Goal: Communication & Community: Answer question/provide support

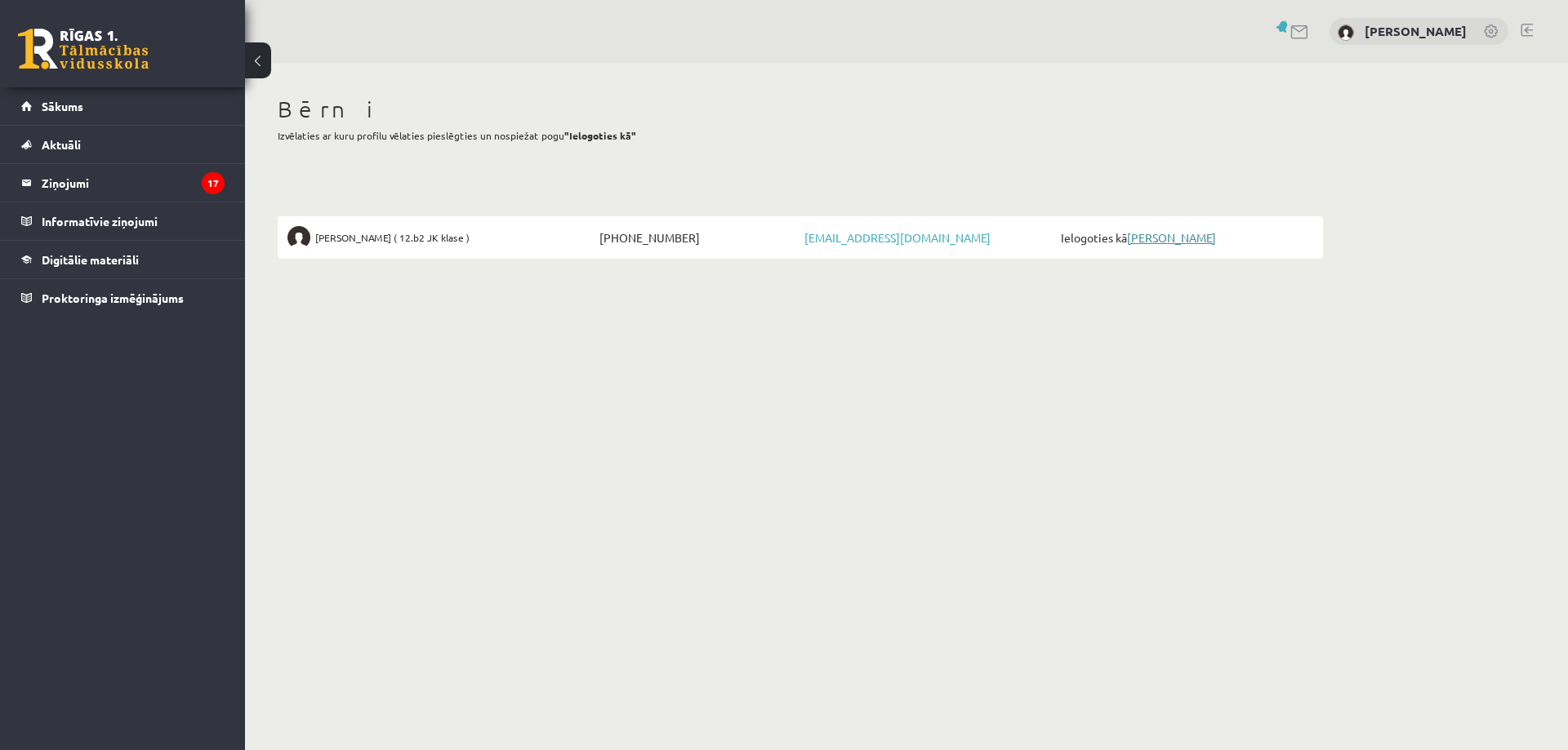
click at [1181, 236] on link "[PERSON_NAME]" at bounding box center [1171, 237] width 89 height 15
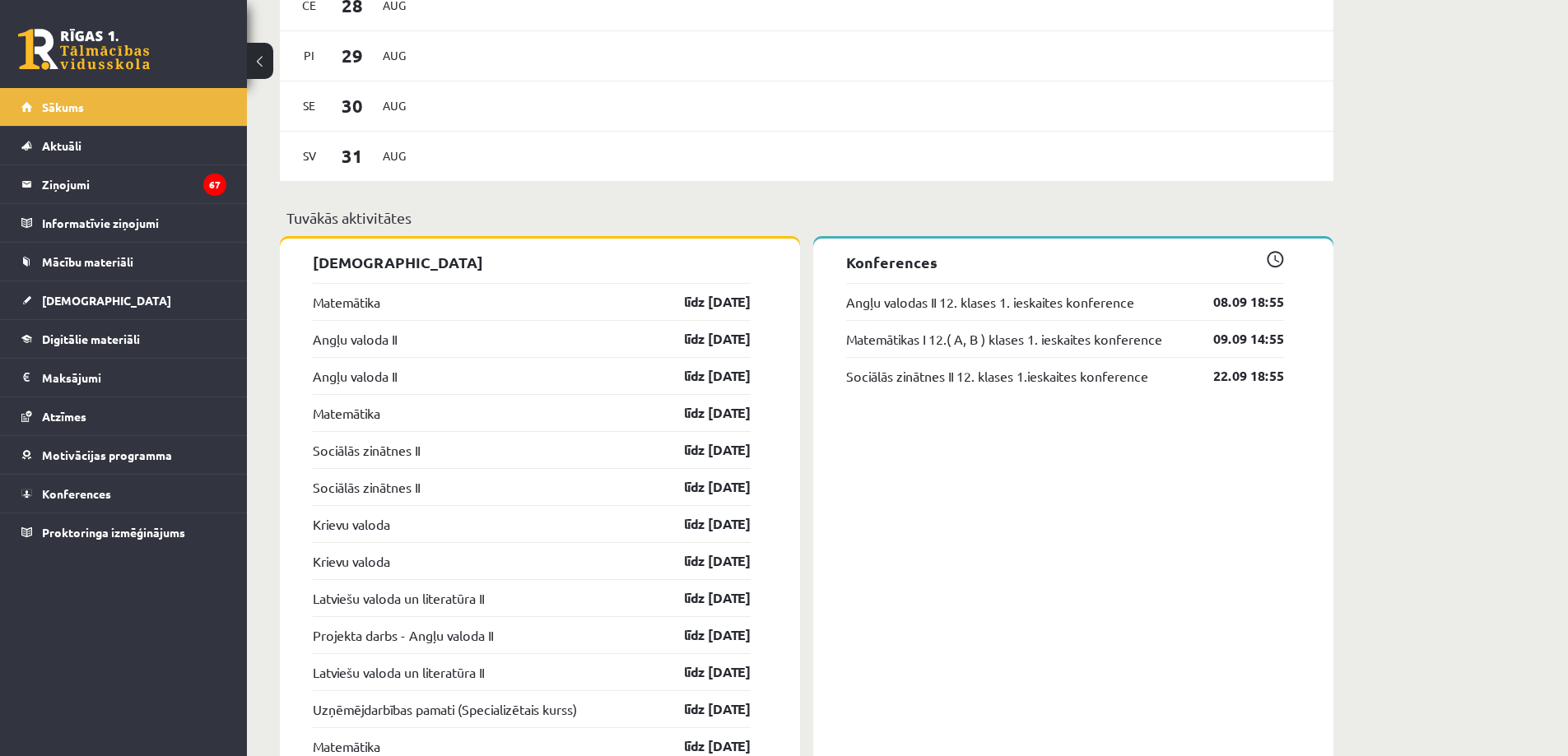
scroll to position [1098, 0]
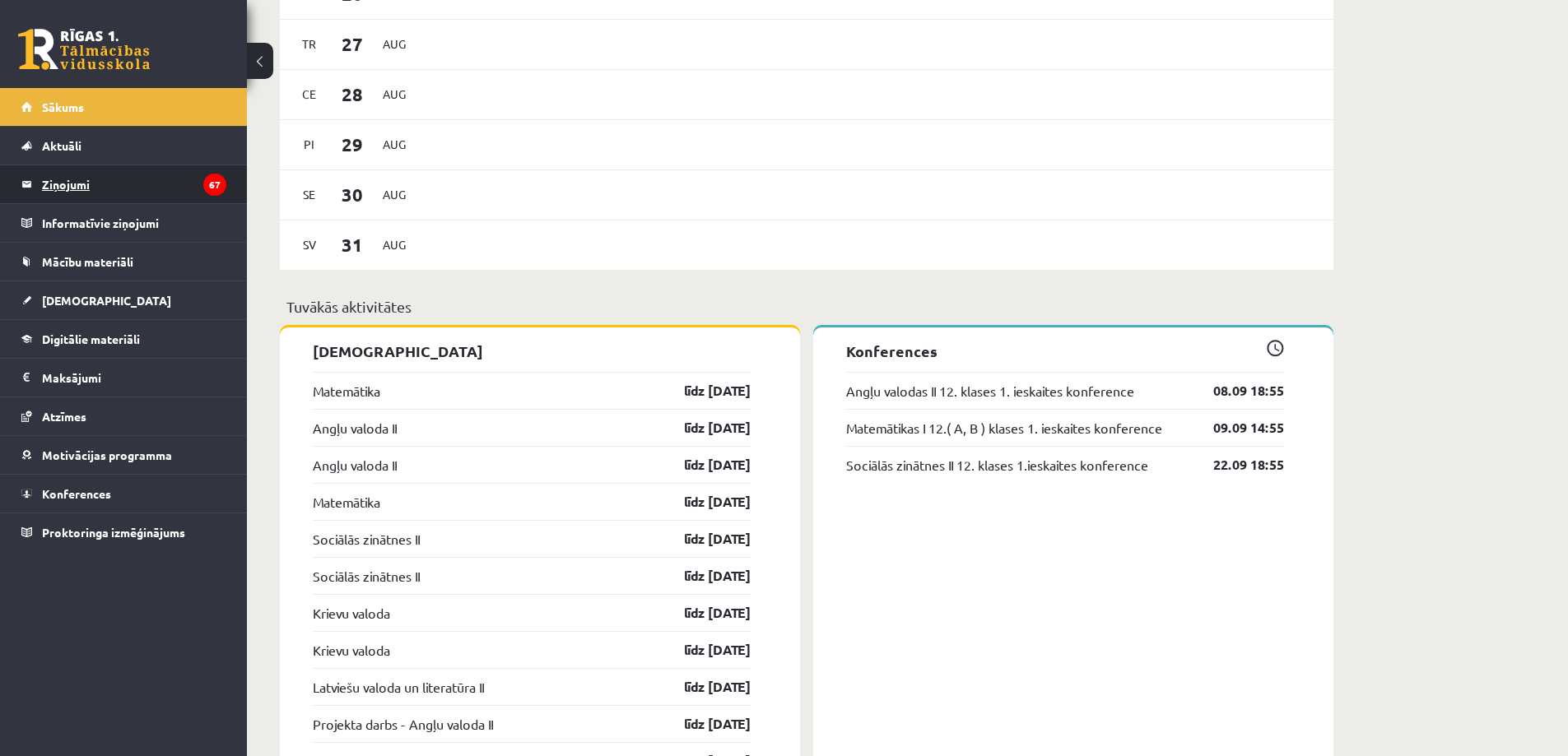
click at [76, 180] on legend "Ziņojumi 67" at bounding box center [134, 184] width 184 height 38
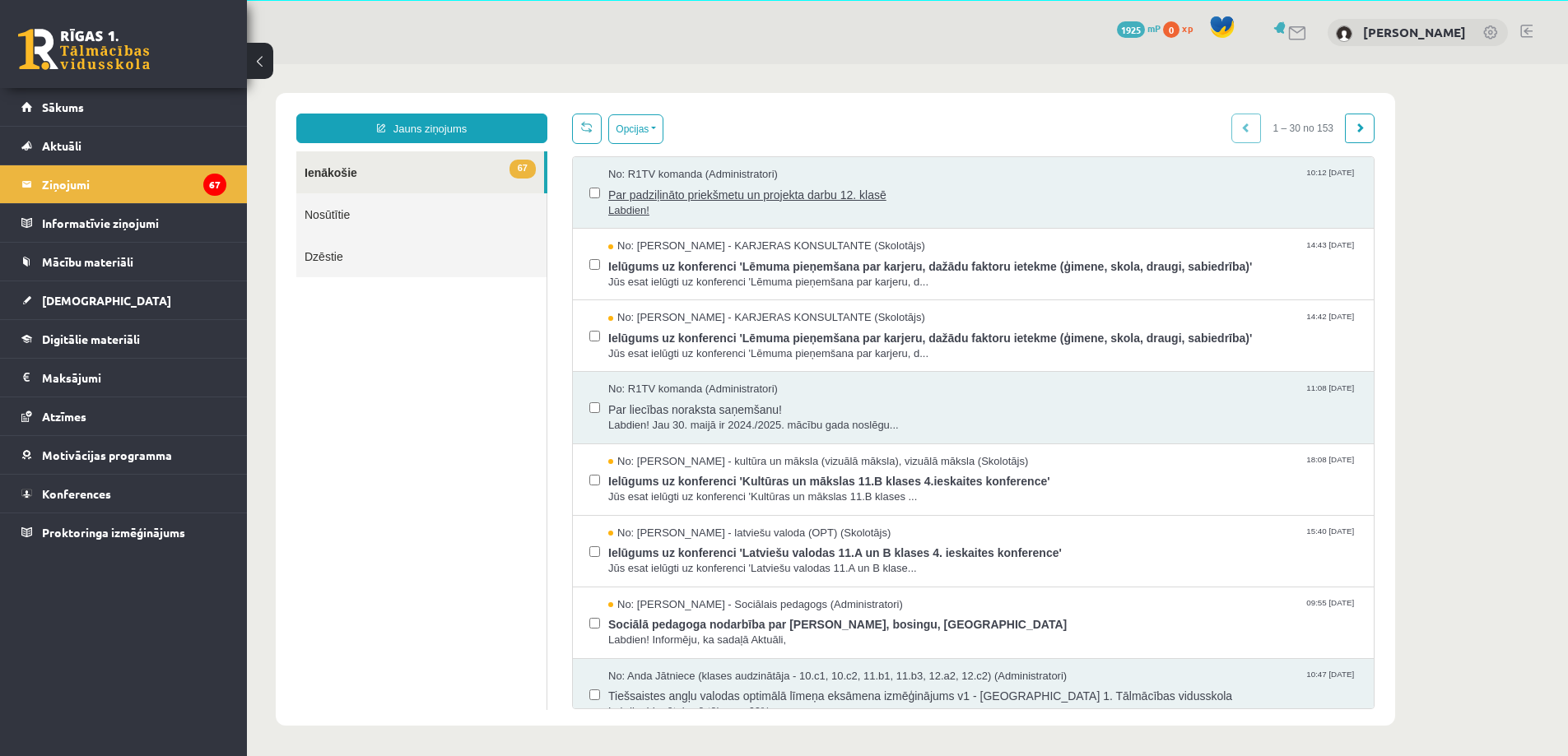
click at [687, 204] on span "Labdien!" at bounding box center [983, 211] width 749 height 16
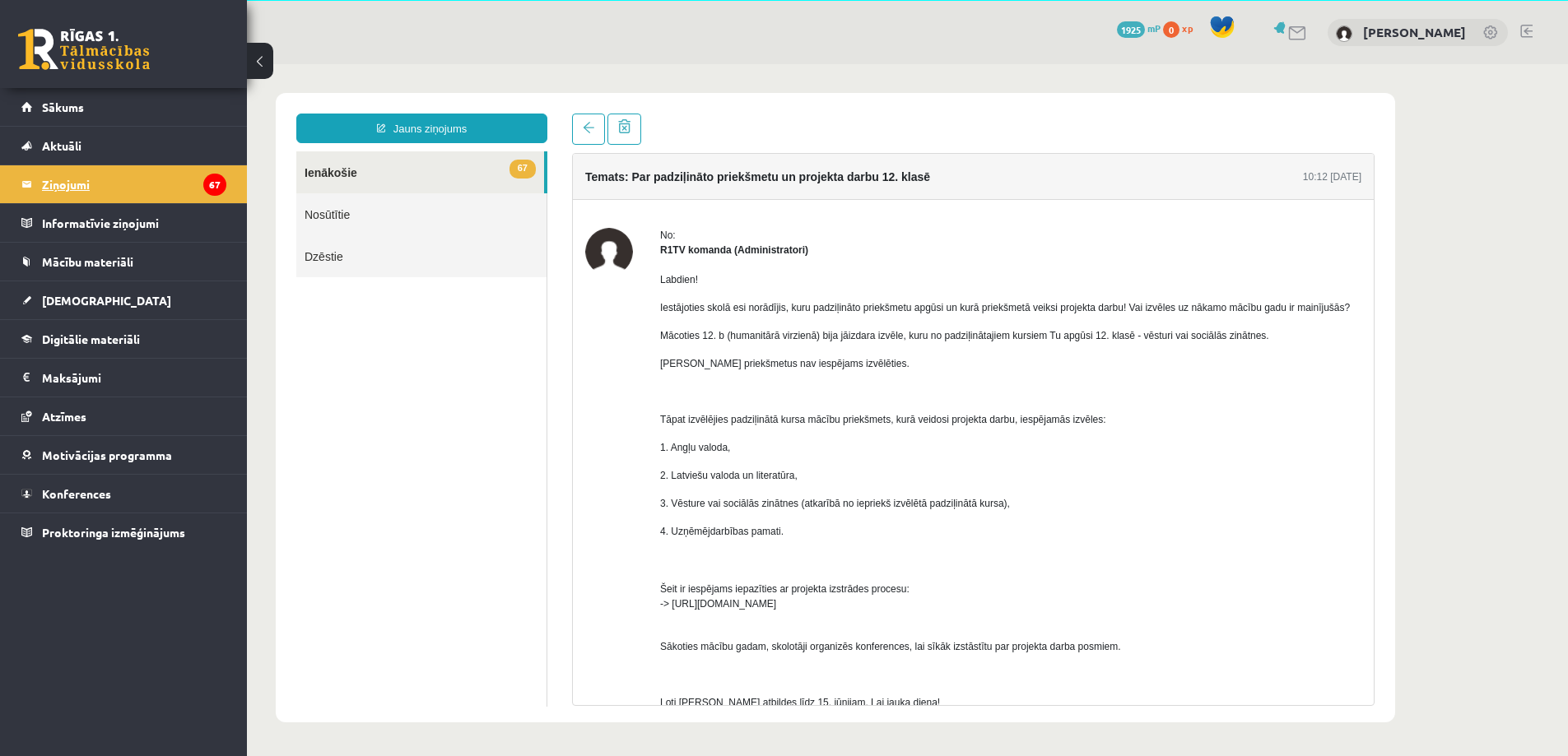
click at [37, 189] on link "Ziņojumi 67" at bounding box center [124, 184] width 205 height 38
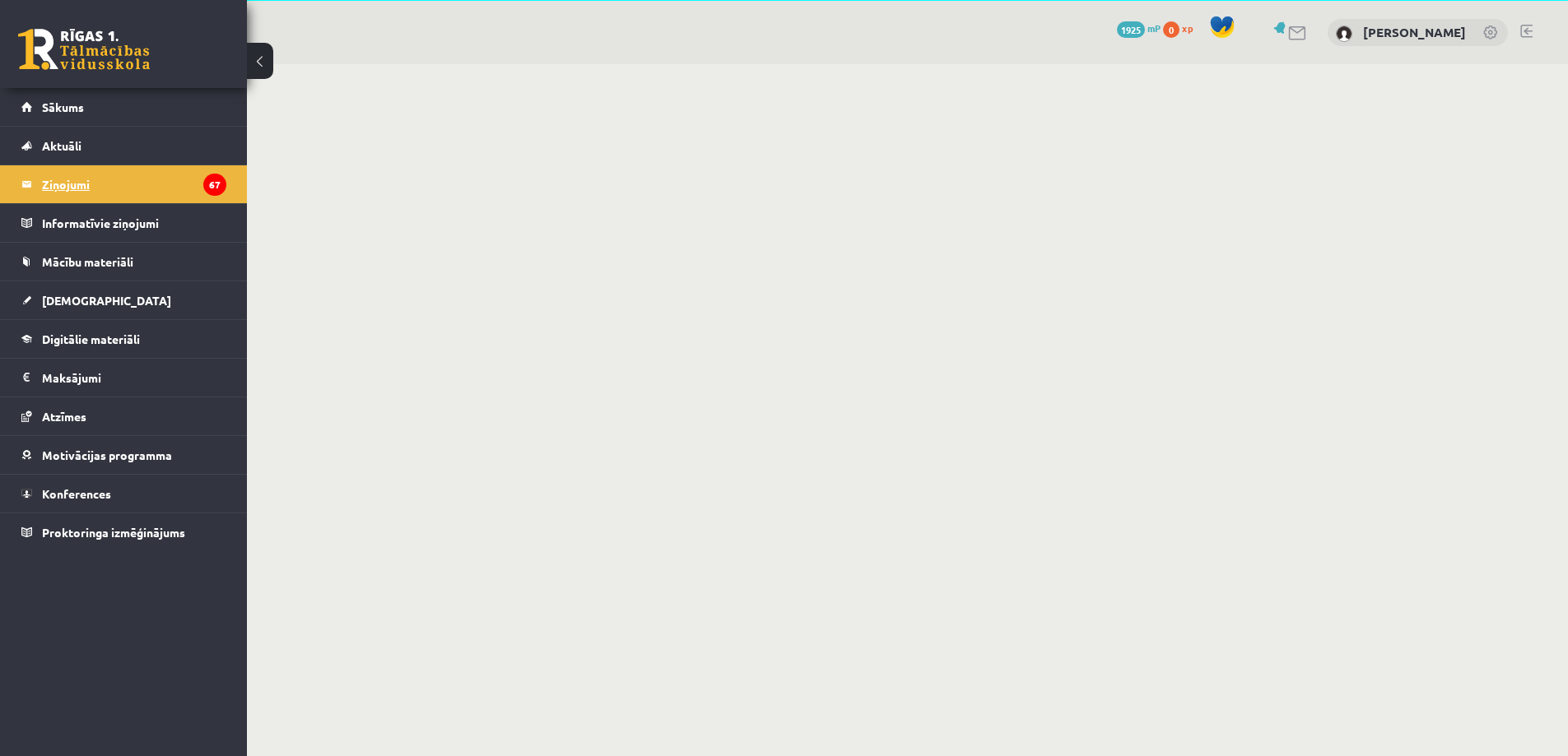
click at [76, 185] on legend "Ziņojumi 67" at bounding box center [134, 184] width 184 height 38
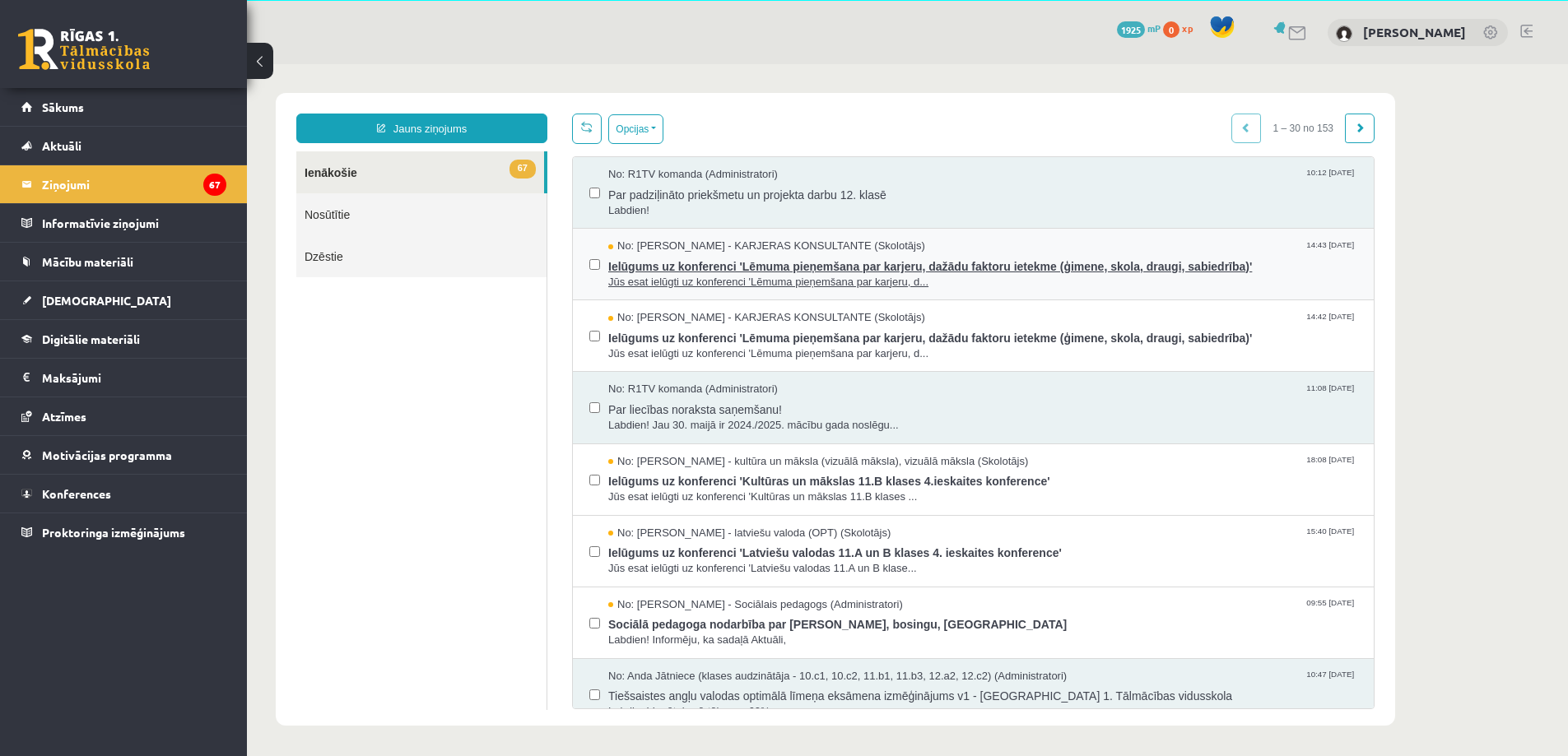
click at [848, 275] on span "Jūs esat ielūgti uz konferenci 'Lēmuma pieņemšana par karjeru, d..." at bounding box center [983, 282] width 749 height 16
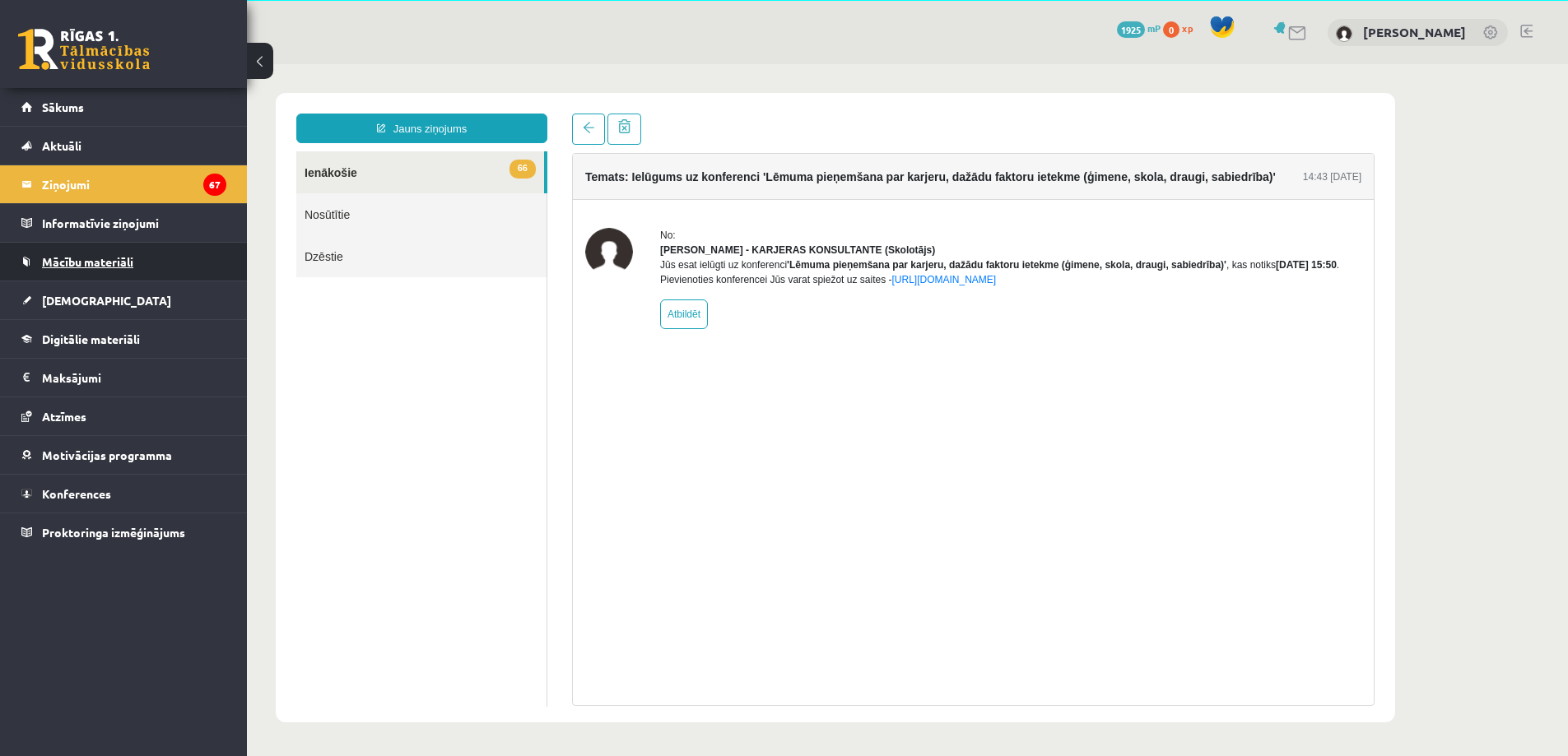
click at [86, 265] on span "Mācību materiāli" at bounding box center [87, 262] width 91 height 15
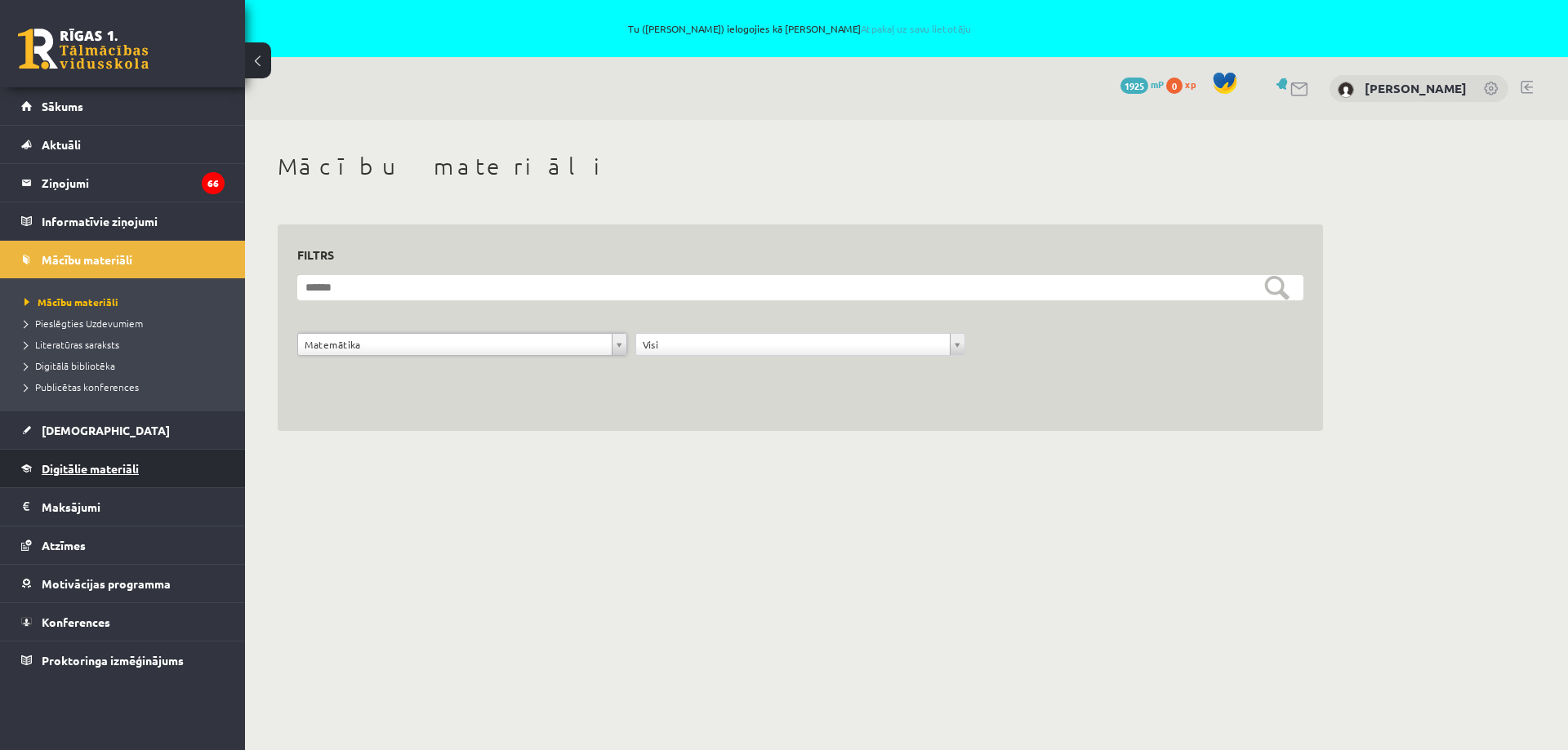
click at [108, 466] on span "Digitālie materiāli" at bounding box center [90, 468] width 97 height 15
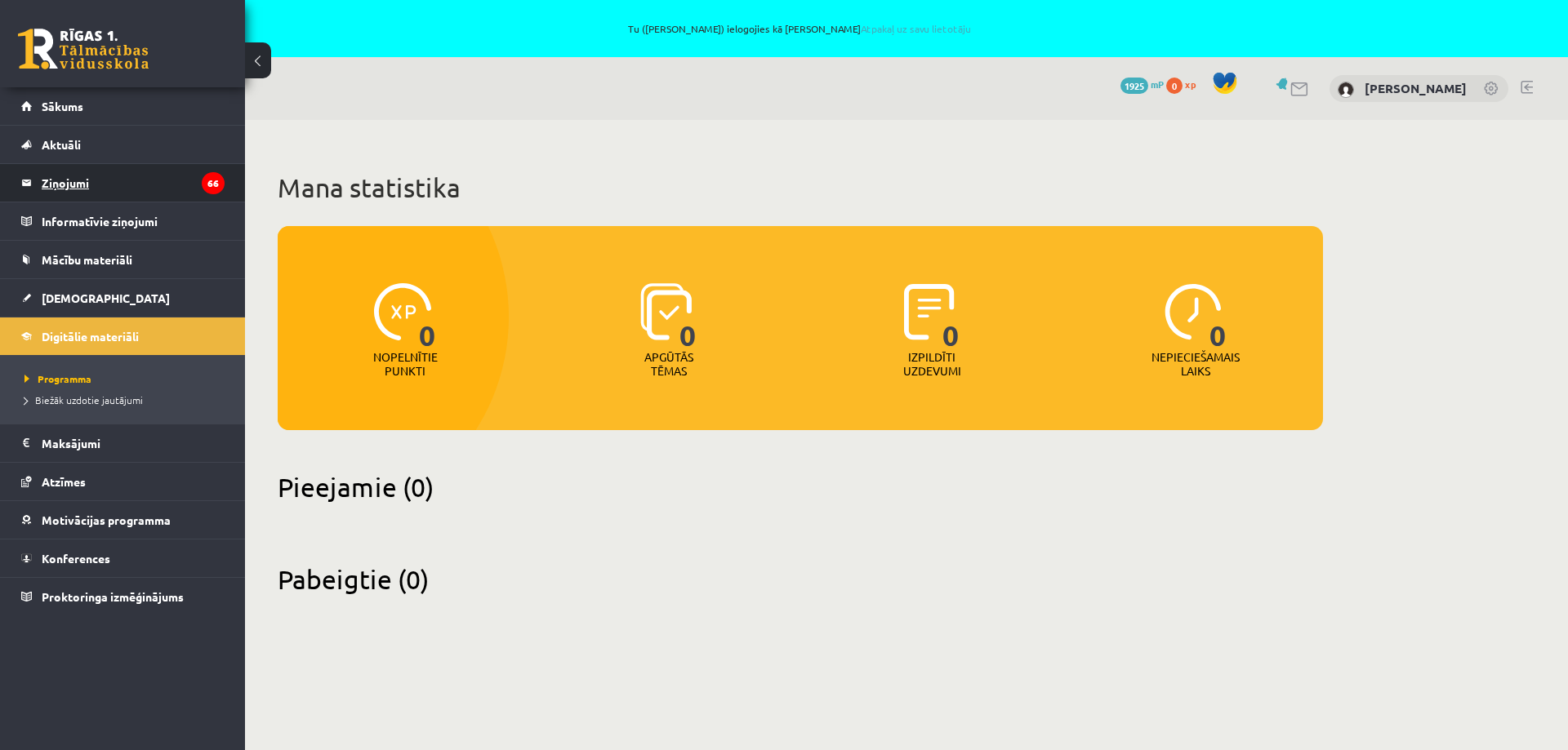
click at [75, 184] on legend "Ziņojumi 66" at bounding box center [133, 183] width 183 height 38
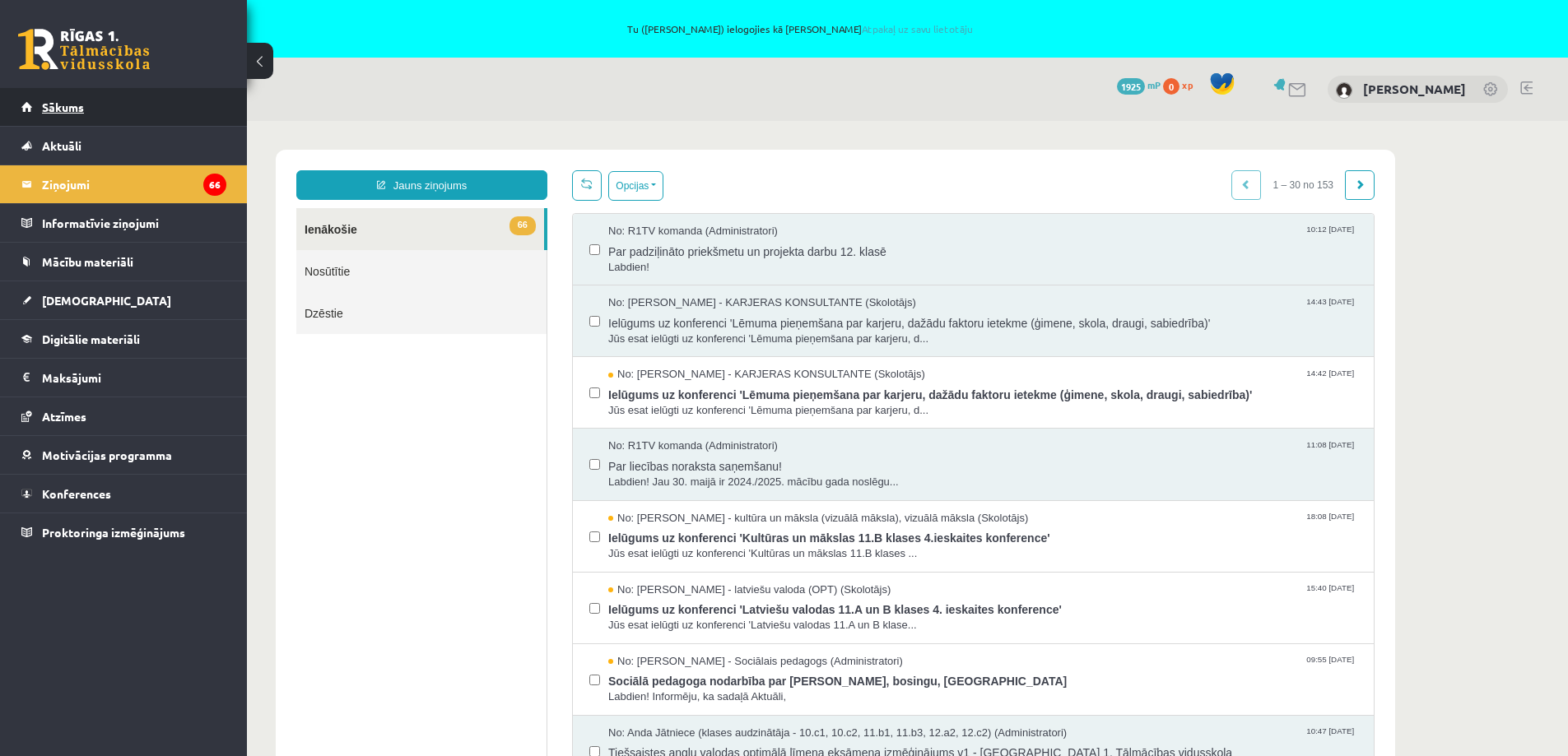
click at [63, 108] on span "Sākums" at bounding box center [63, 107] width 42 height 15
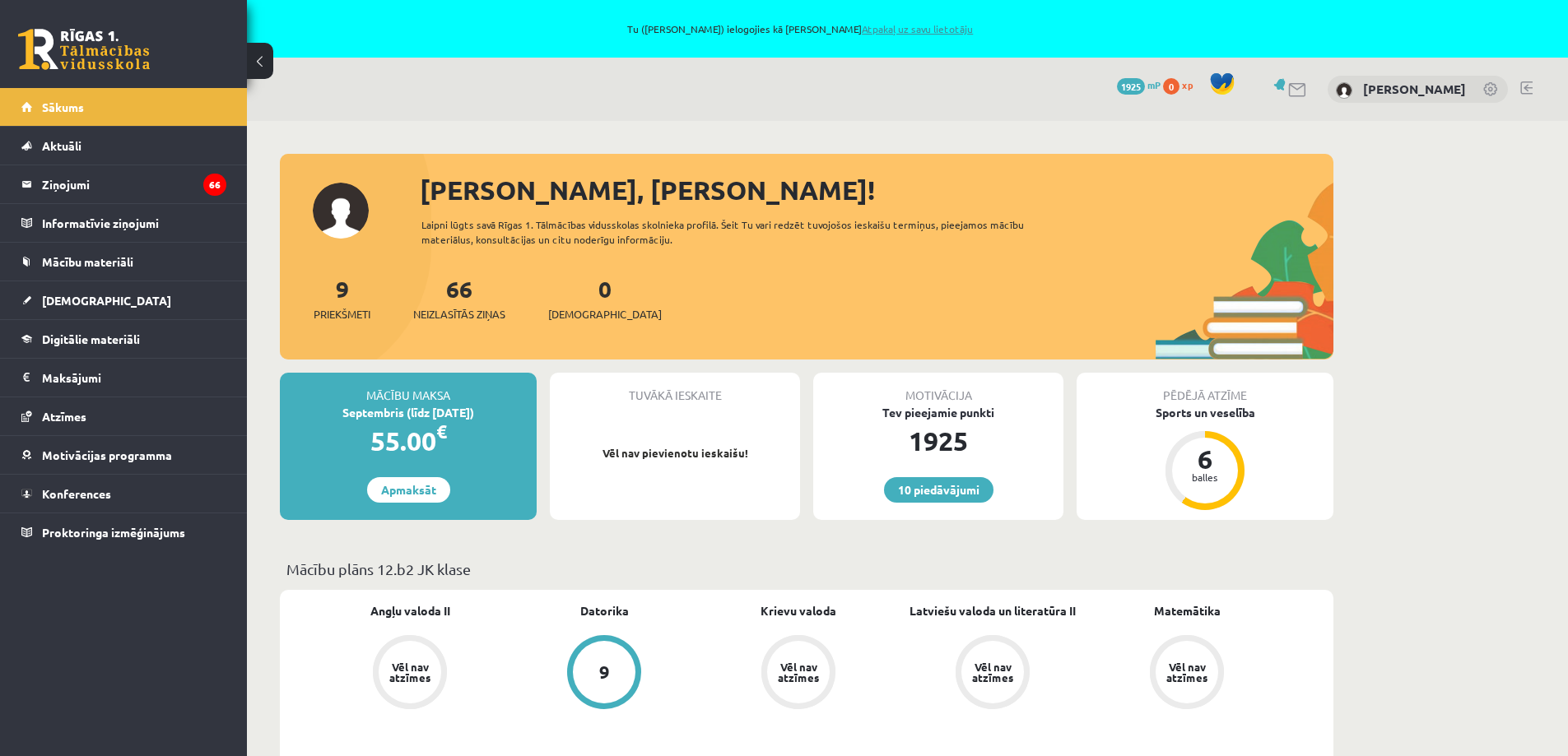
click at [907, 27] on link "Atpakaļ uz savu lietotāju" at bounding box center [918, 29] width 111 height 13
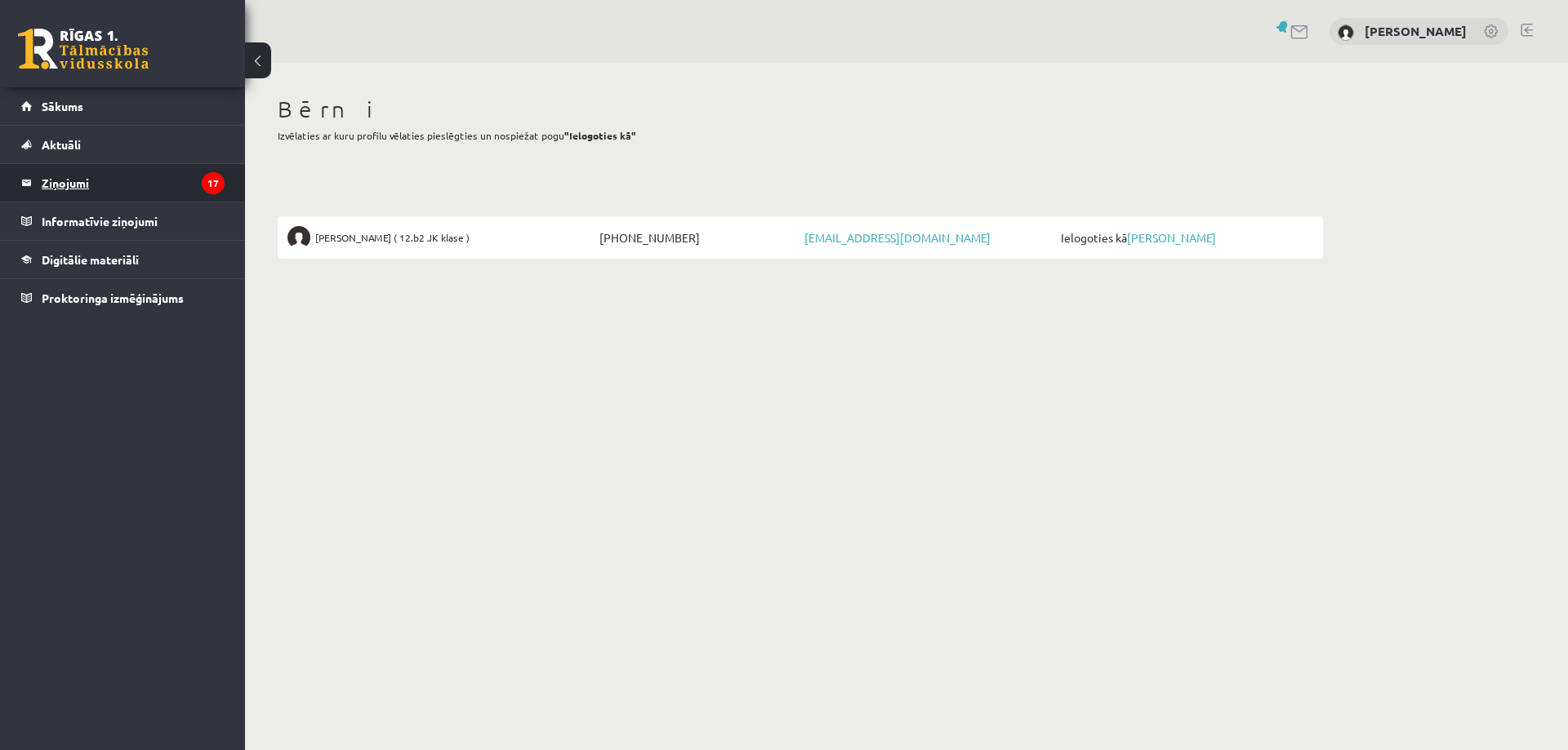
click at [52, 184] on legend "Ziņojumi 17" at bounding box center [133, 183] width 183 height 38
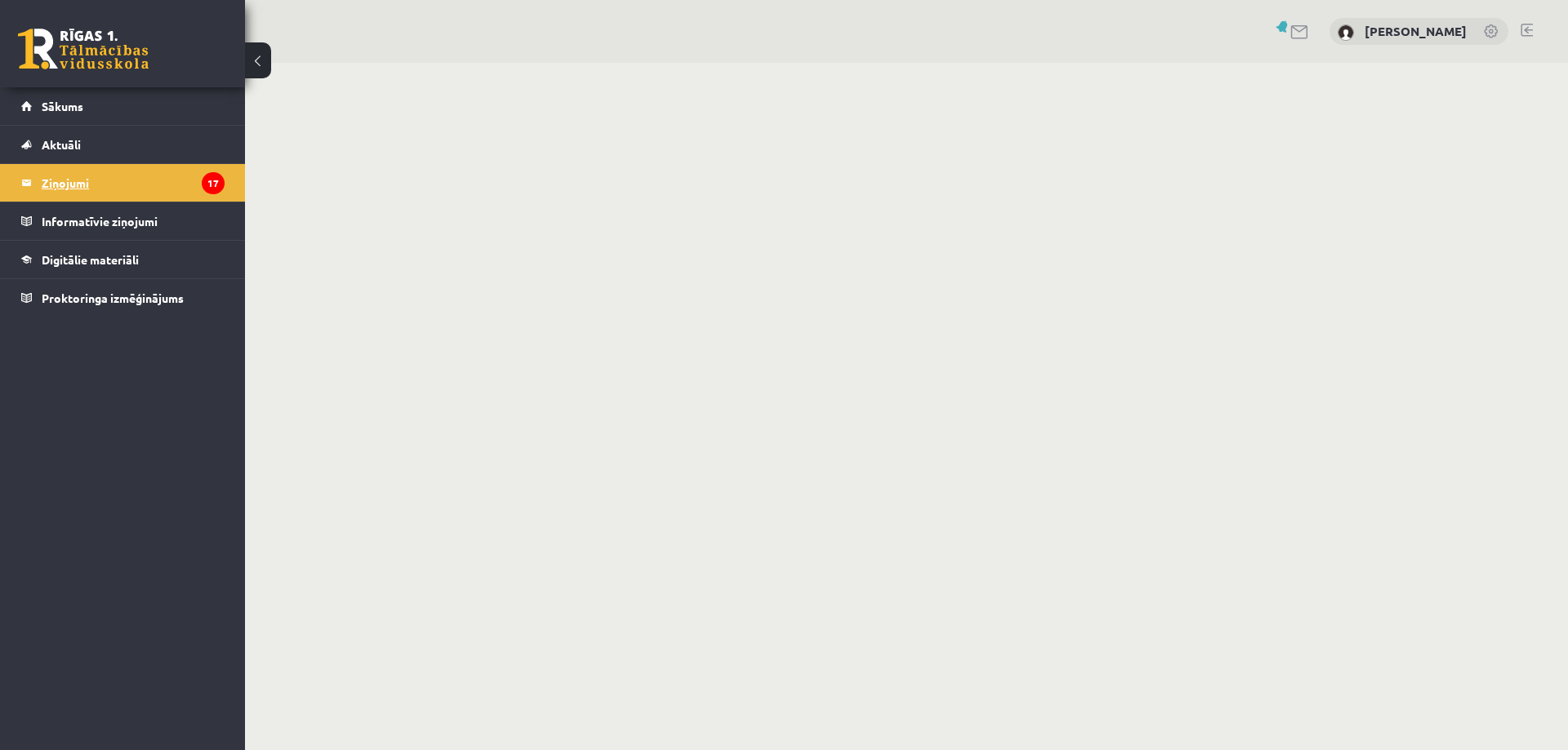
click at [66, 182] on legend "Ziņojumi 17" at bounding box center [133, 183] width 183 height 38
